Goal: Information Seeking & Learning: Learn about a topic

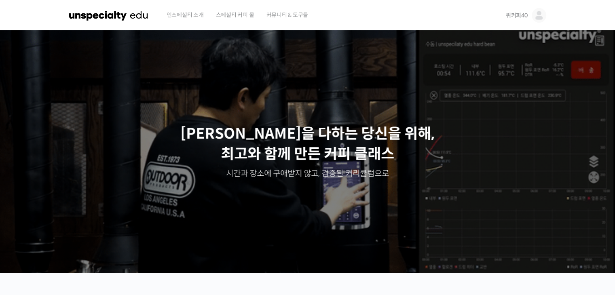
click at [539, 13] on img at bounding box center [538, 15] width 15 height 15
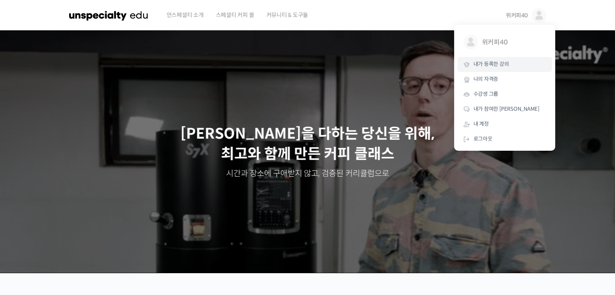
click at [499, 65] on span "내가 등록한 강의" at bounding box center [491, 64] width 36 height 7
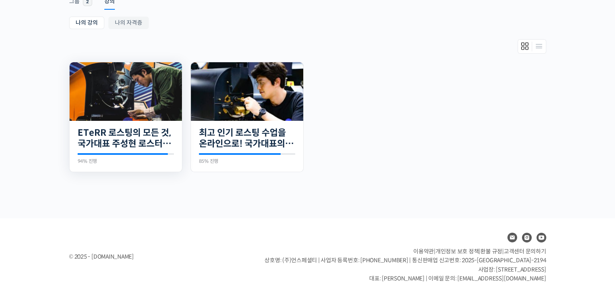
click at [108, 96] on img at bounding box center [125, 91] width 112 height 59
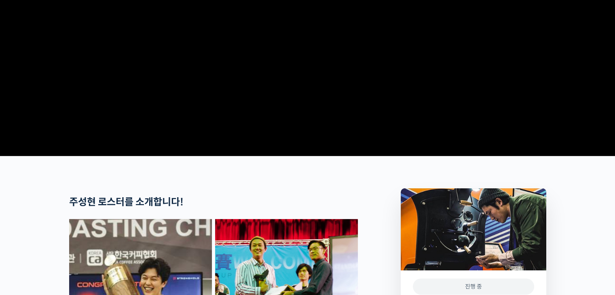
scroll to position [283, 0]
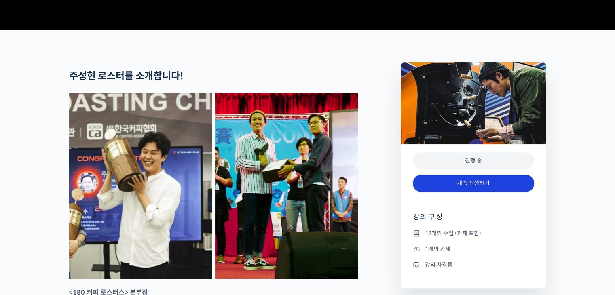
click at [507, 192] on link "계속 진행하기" at bounding box center [473, 183] width 121 height 17
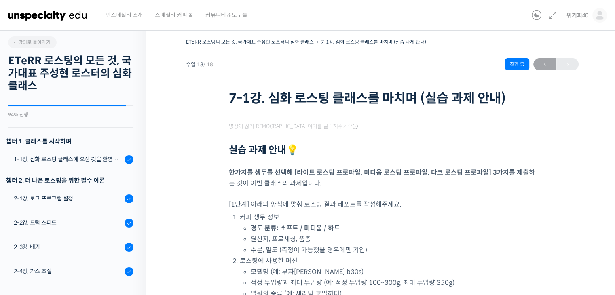
scroll to position [389, 0]
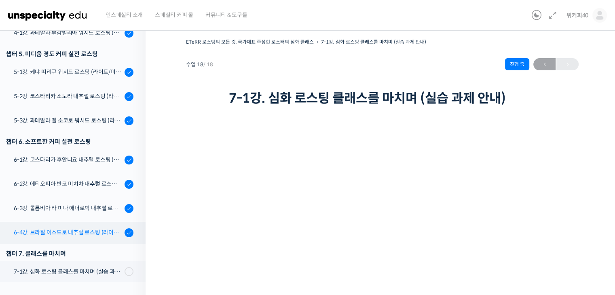
click at [64, 234] on div "6-4강. 브라질 이스드로 내추럴 로스팅 (라이트/미디움/다크)" at bounding box center [68, 232] width 108 height 9
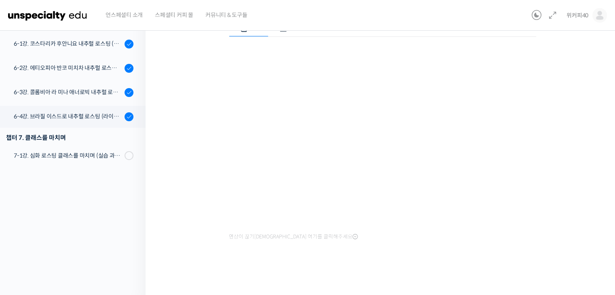
scroll to position [335, 0]
